Goal: Find specific page/section: Find specific page/section

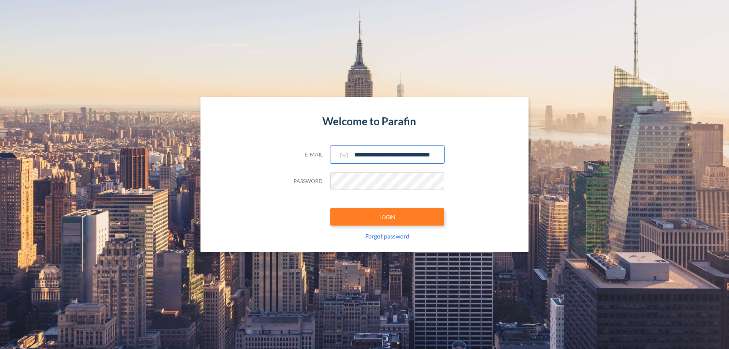
type input "**********"
click at [387, 217] on button "LOGIN" at bounding box center [387, 216] width 114 height 17
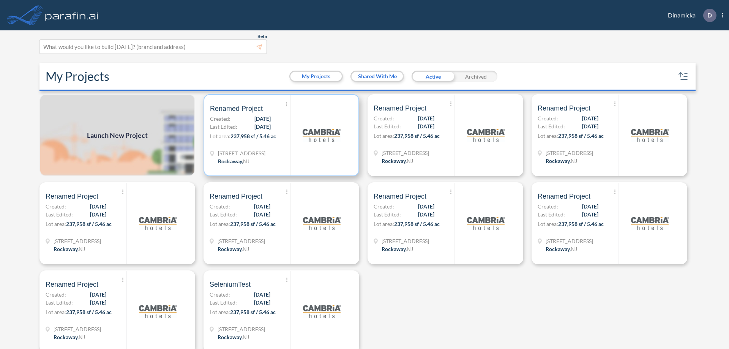
scroll to position [2, 0]
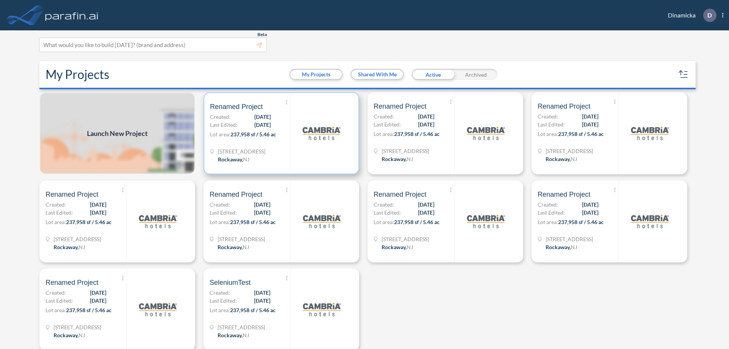
click at [280, 133] on p "Lot area: 237,958 sf / 5.46 ac" at bounding box center [250, 135] width 81 height 11
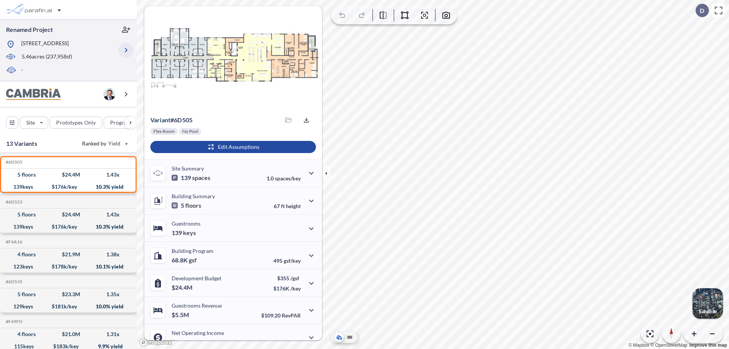
click at [126, 50] on icon "button" at bounding box center [126, 50] width 9 height 9
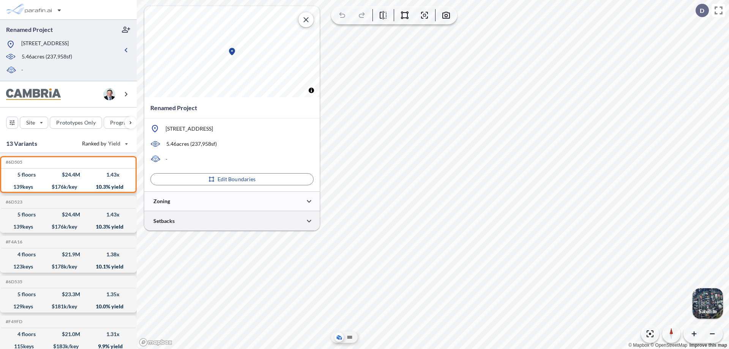
click at [232, 221] on div at bounding box center [231, 220] width 175 height 19
